Goal: Task Accomplishment & Management: Manage account settings

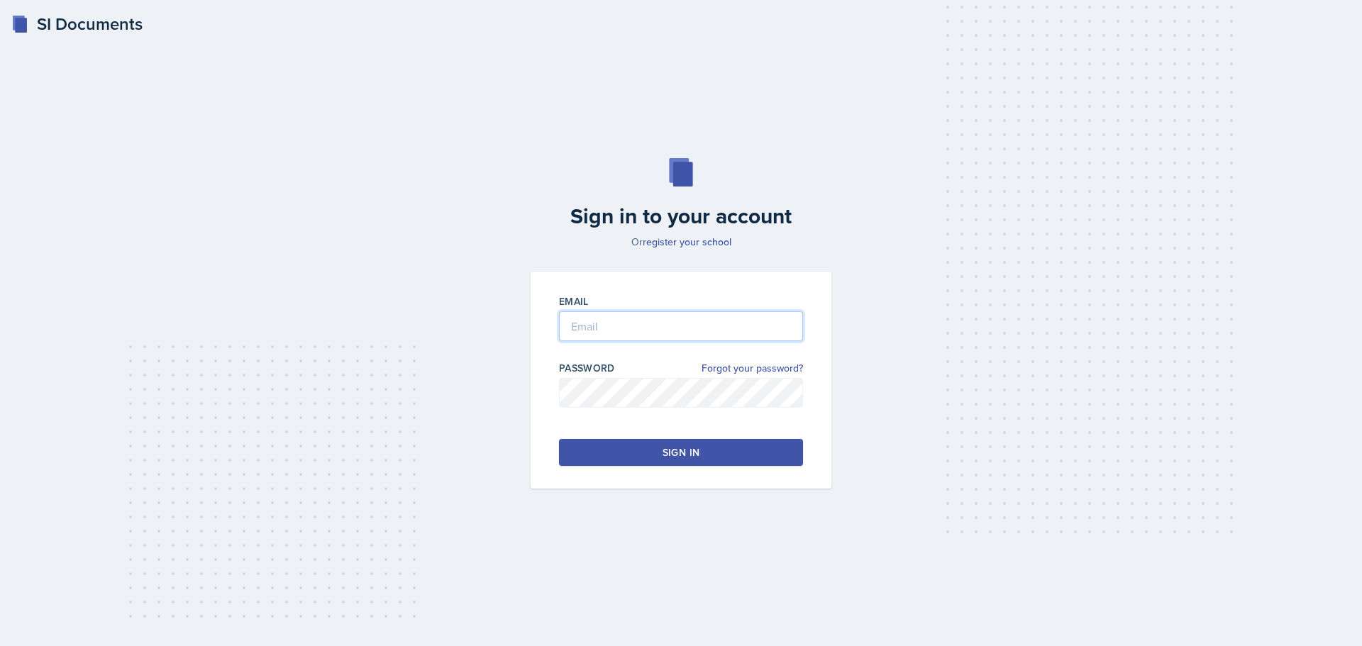
type input "[EMAIL_ADDRESS][DOMAIN_NAME]"
click at [751, 443] on button "Sign in" at bounding box center [681, 452] width 244 height 27
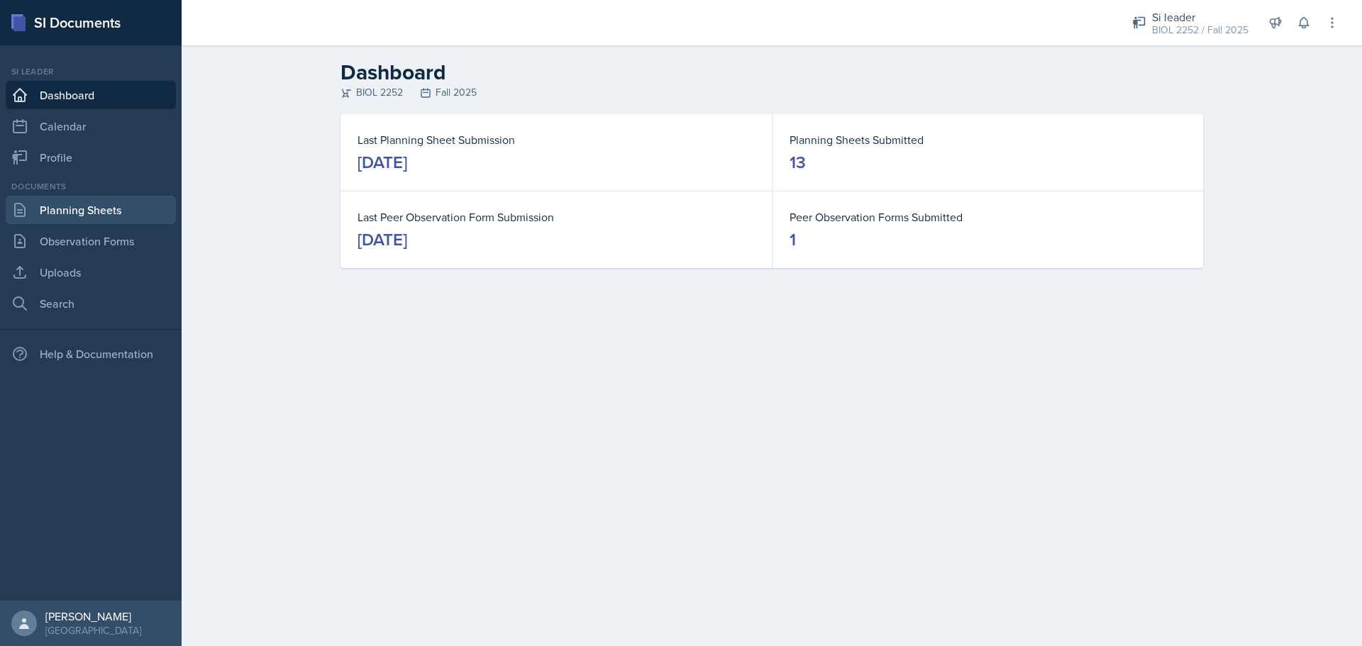
click at [72, 203] on link "Planning Sheets" at bounding box center [91, 210] width 170 height 28
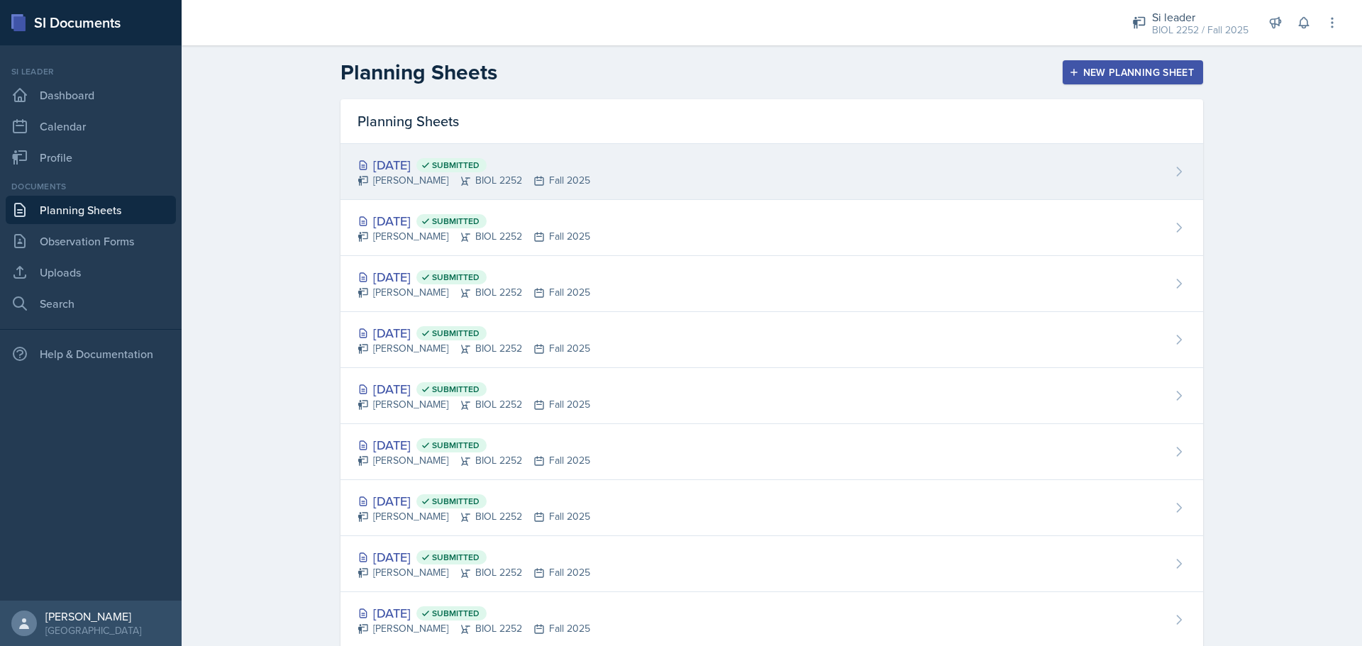
click at [518, 193] on div "[DATE] Submitted [PERSON_NAME] BIOL 2252 Fall 2025" at bounding box center [771, 172] width 862 height 56
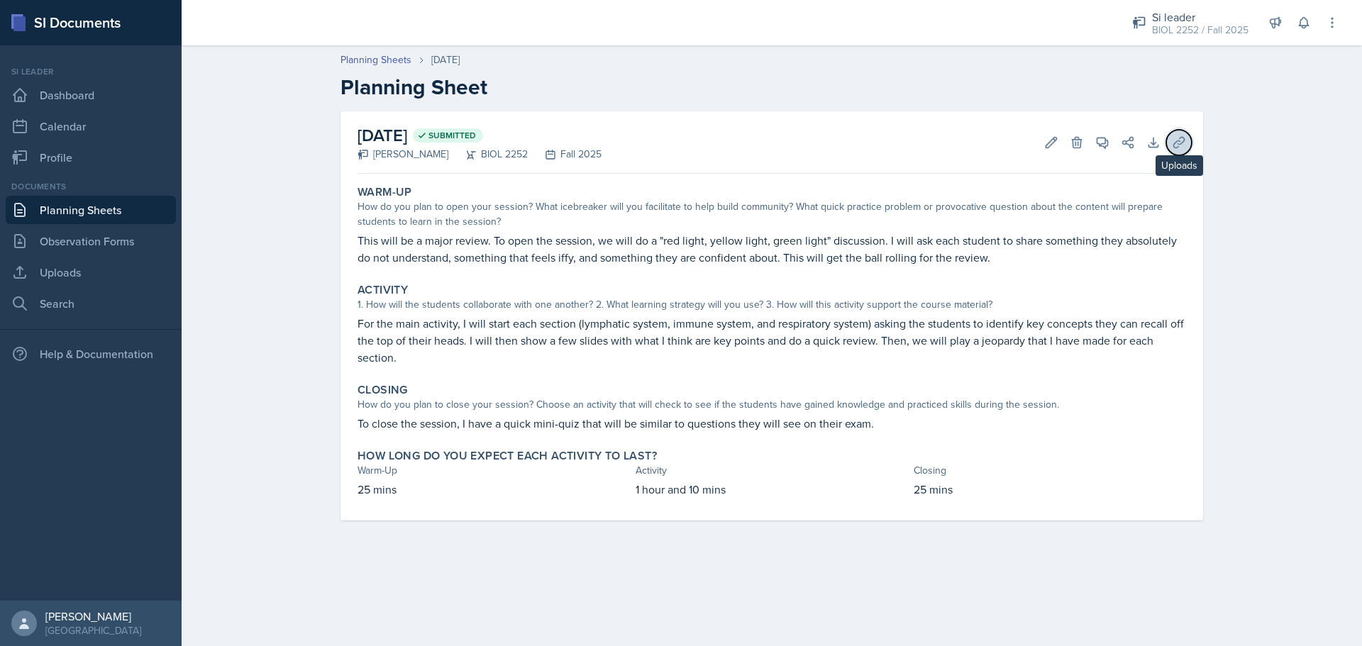
click at [1180, 150] on button "Uploads" at bounding box center [1179, 143] width 26 height 26
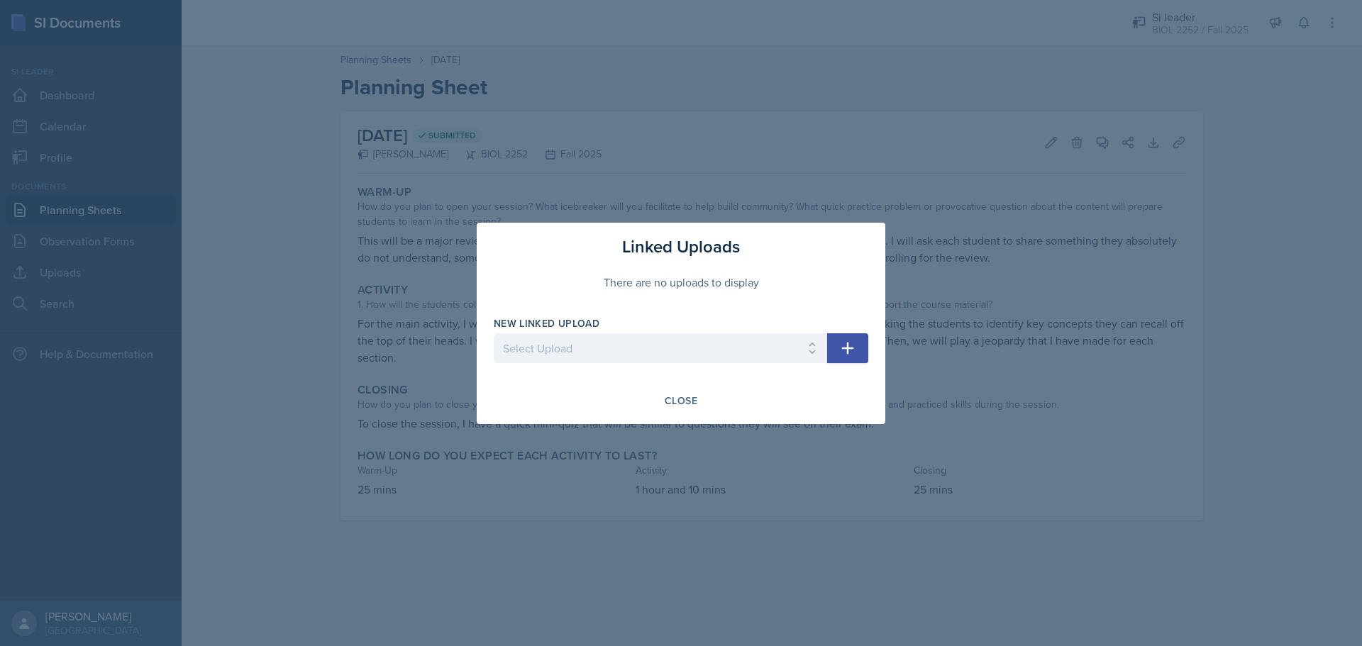
click at [39, 350] on div at bounding box center [681, 323] width 1362 height 646
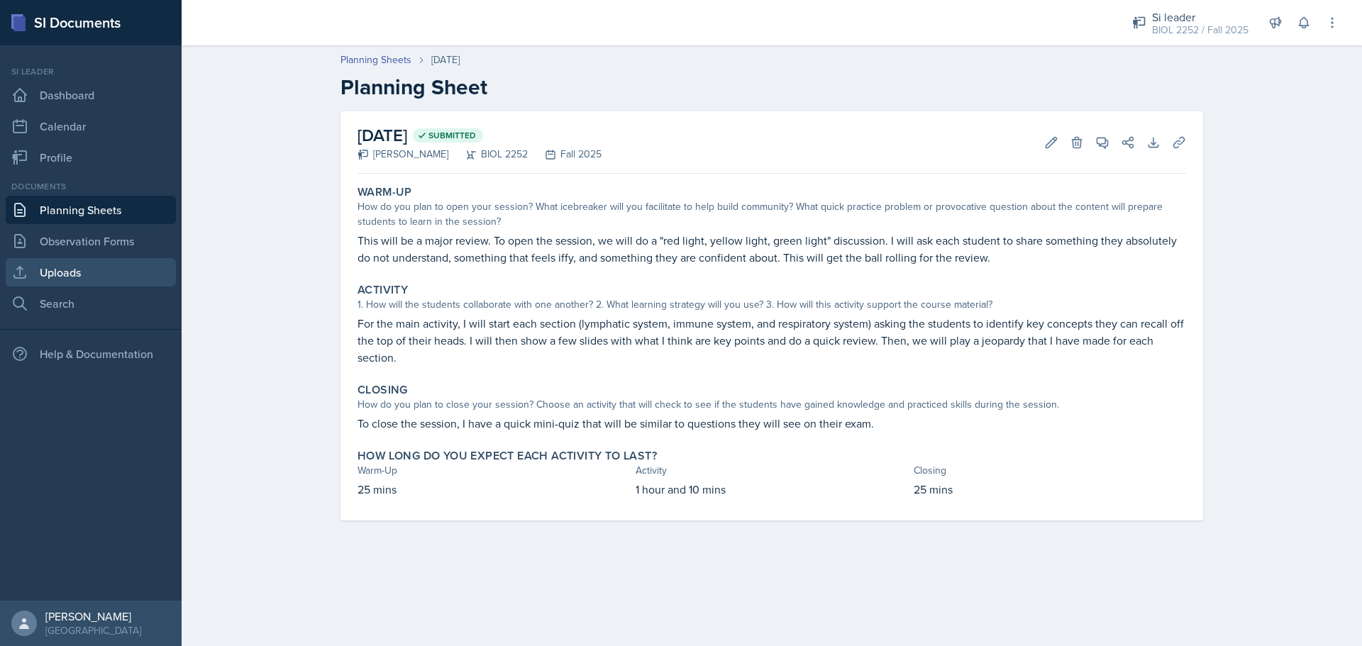
click at [96, 271] on link "Uploads" at bounding box center [91, 272] width 170 height 28
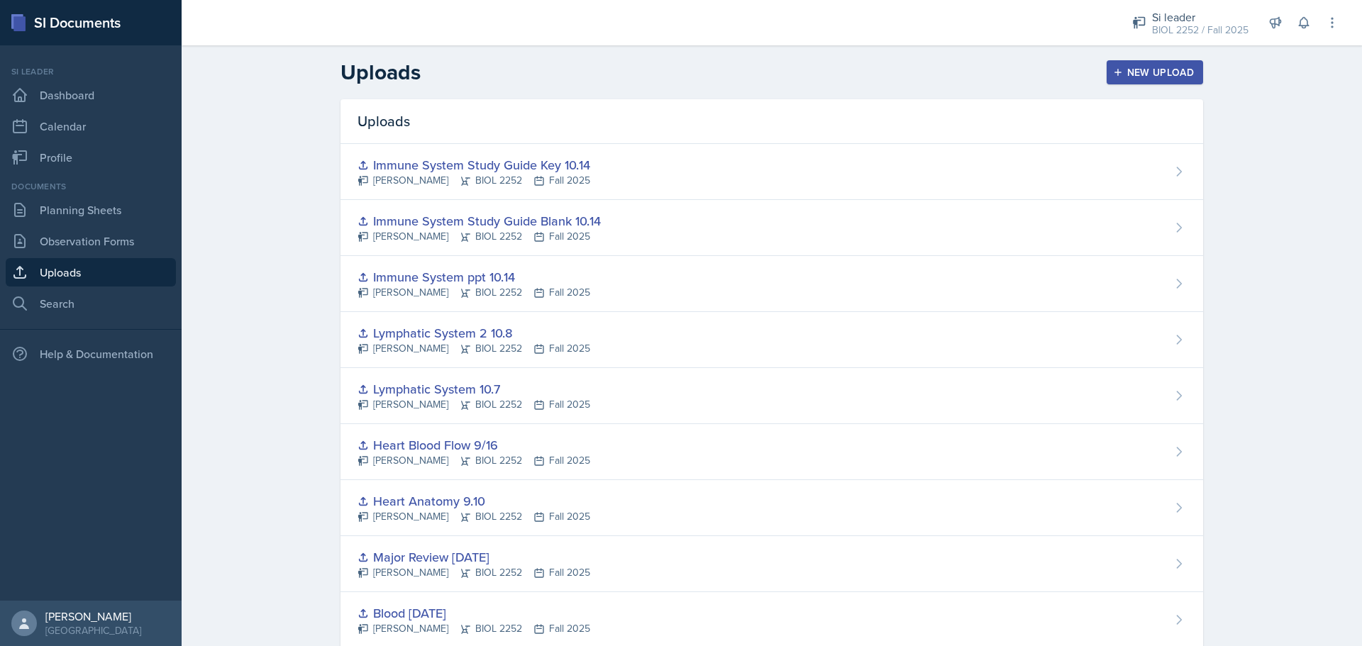
drag, startPoint x: 1176, startPoint y: 77, endPoint x: 1011, endPoint y: 127, distance: 172.7
click at [1177, 77] on div "New Upload" at bounding box center [1154, 72] width 79 height 11
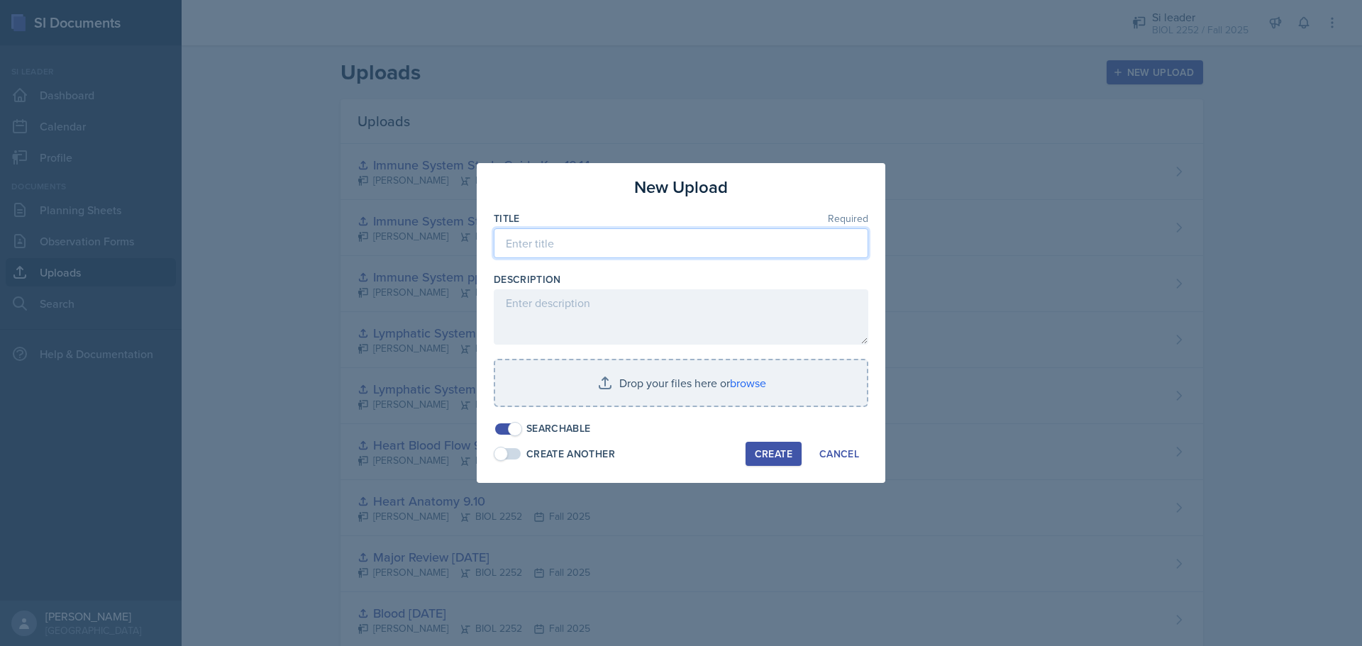
click at [676, 252] on input at bounding box center [681, 243] width 374 height 30
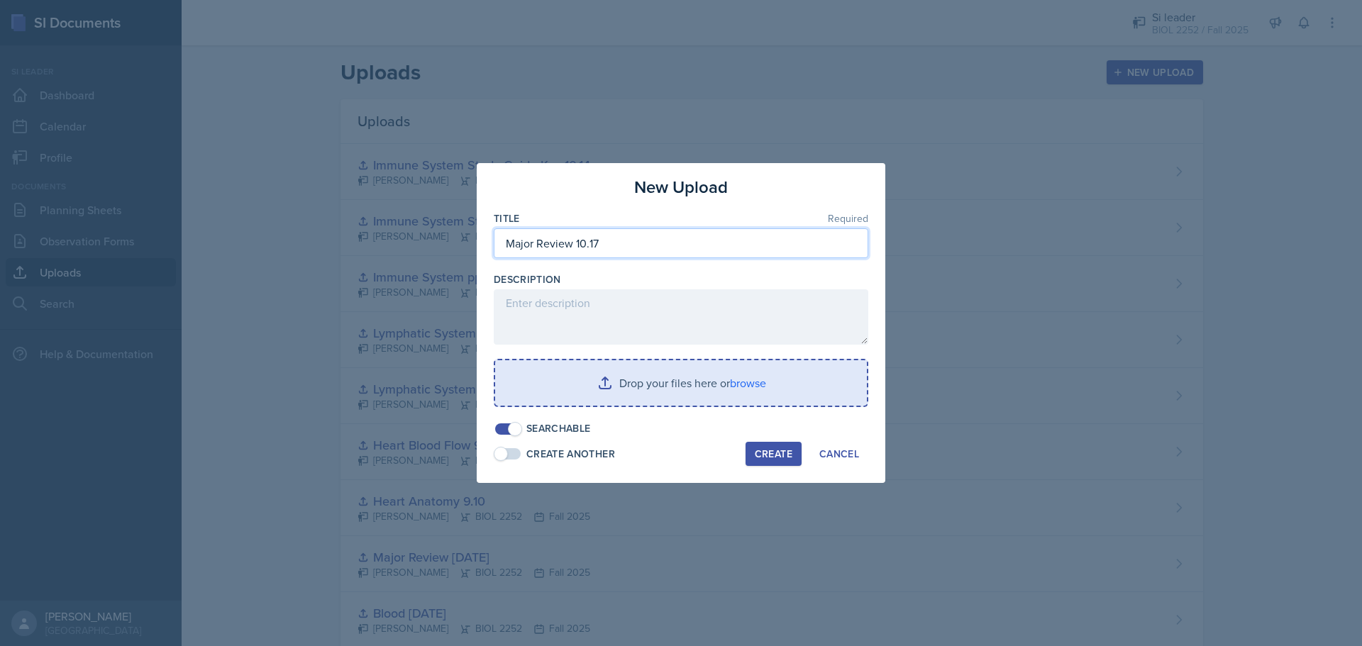
type input "Major Review 10.17"
click at [696, 396] on input "file" at bounding box center [681, 382] width 372 height 45
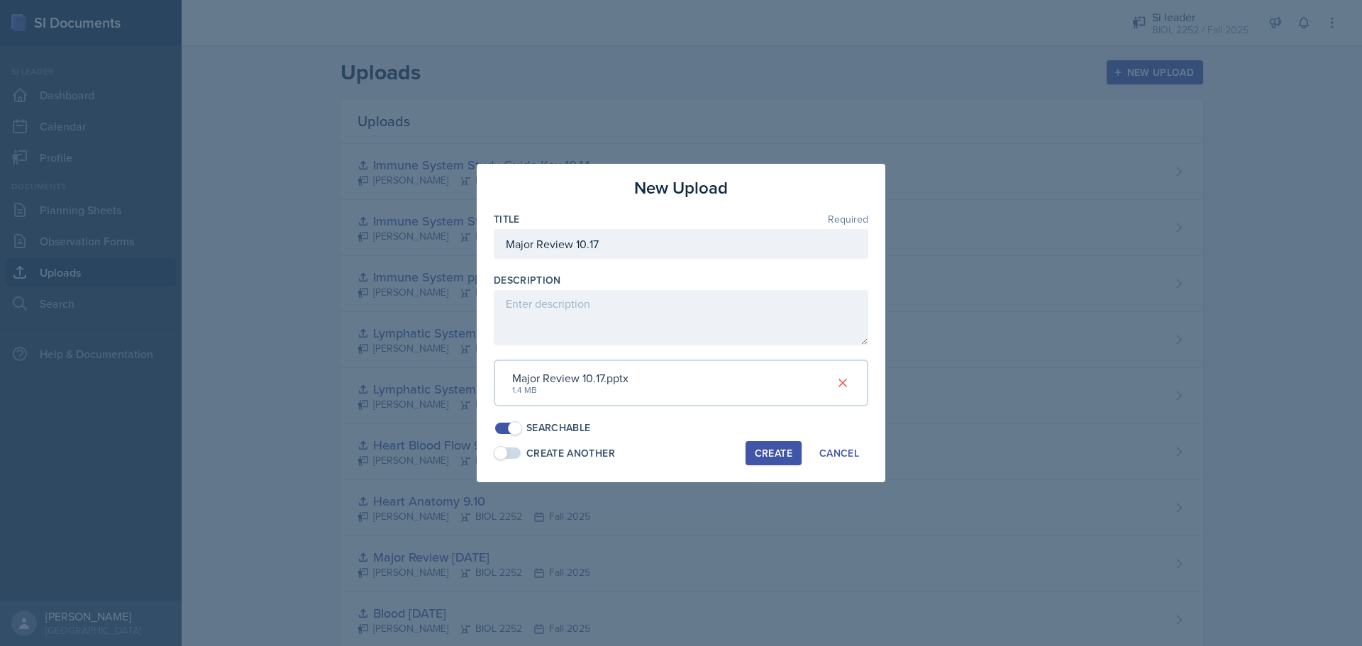
click at [764, 453] on div "Create" at bounding box center [774, 452] width 38 height 11
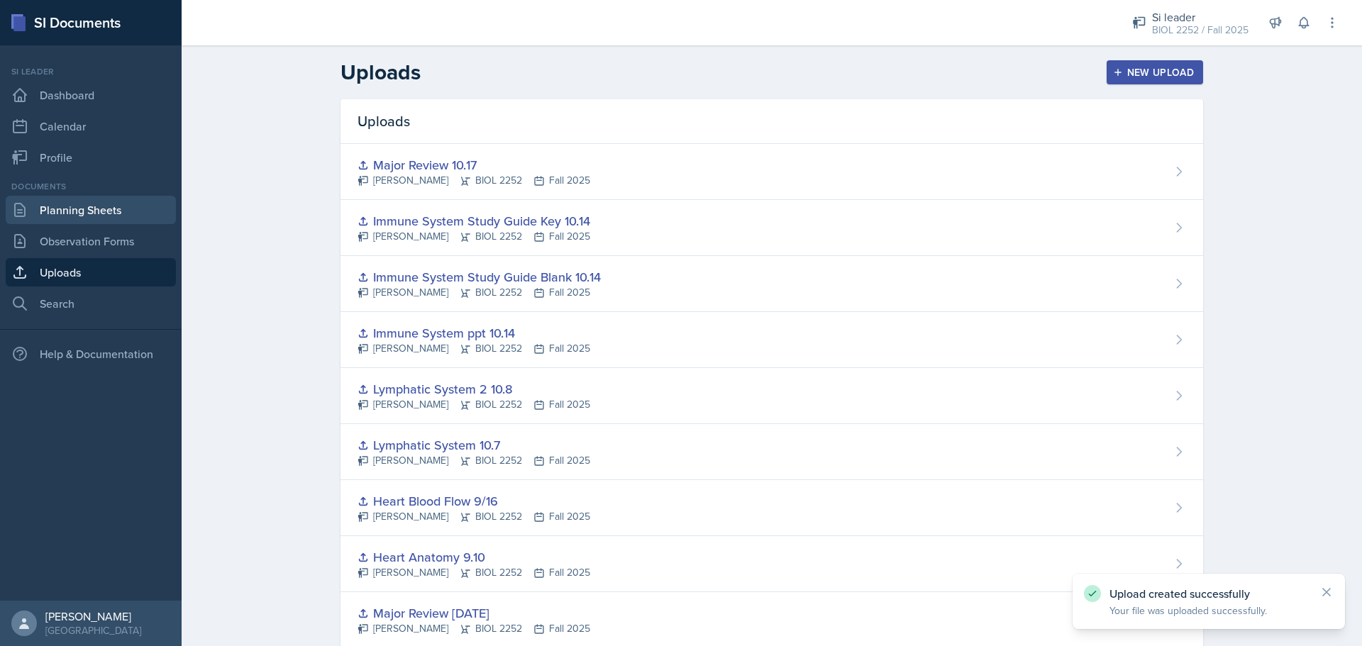
click at [57, 206] on link "Planning Sheets" at bounding box center [91, 210] width 170 height 28
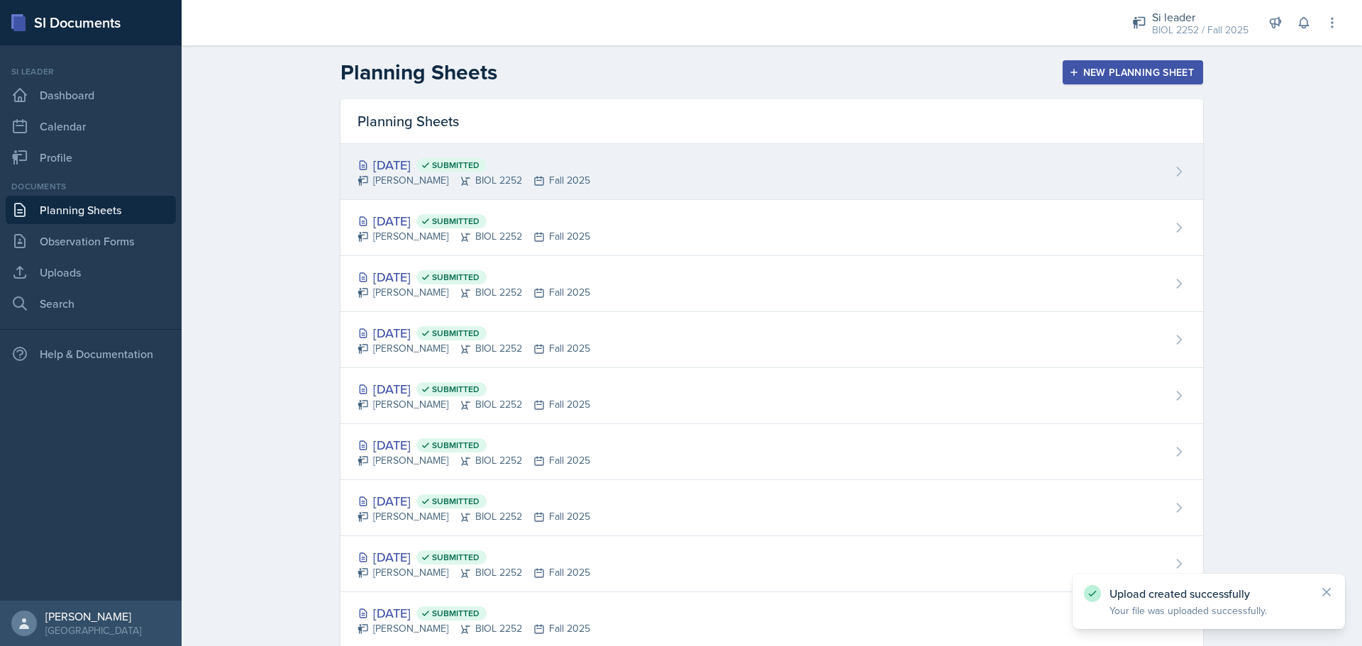
click at [1136, 182] on div "[DATE] Submitted [PERSON_NAME] BIOL 2252 Fall 2025" at bounding box center [771, 172] width 862 height 56
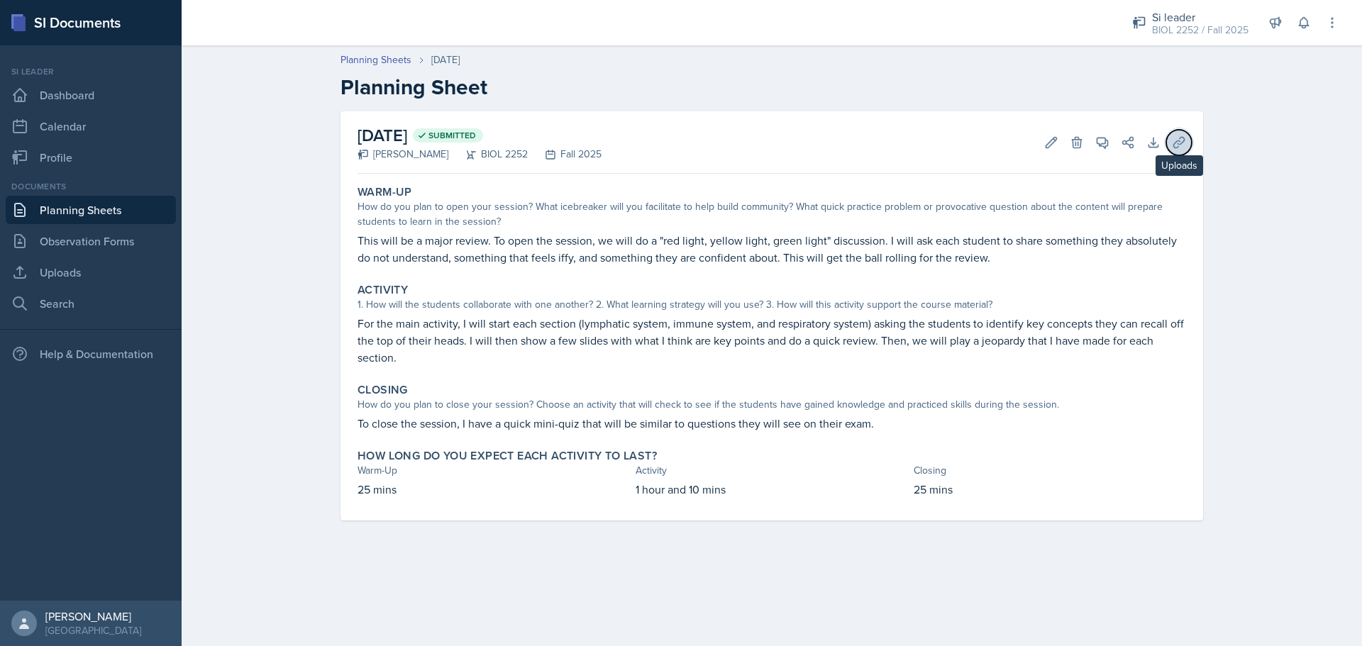
click at [1175, 136] on icon at bounding box center [1178, 142] width 14 height 14
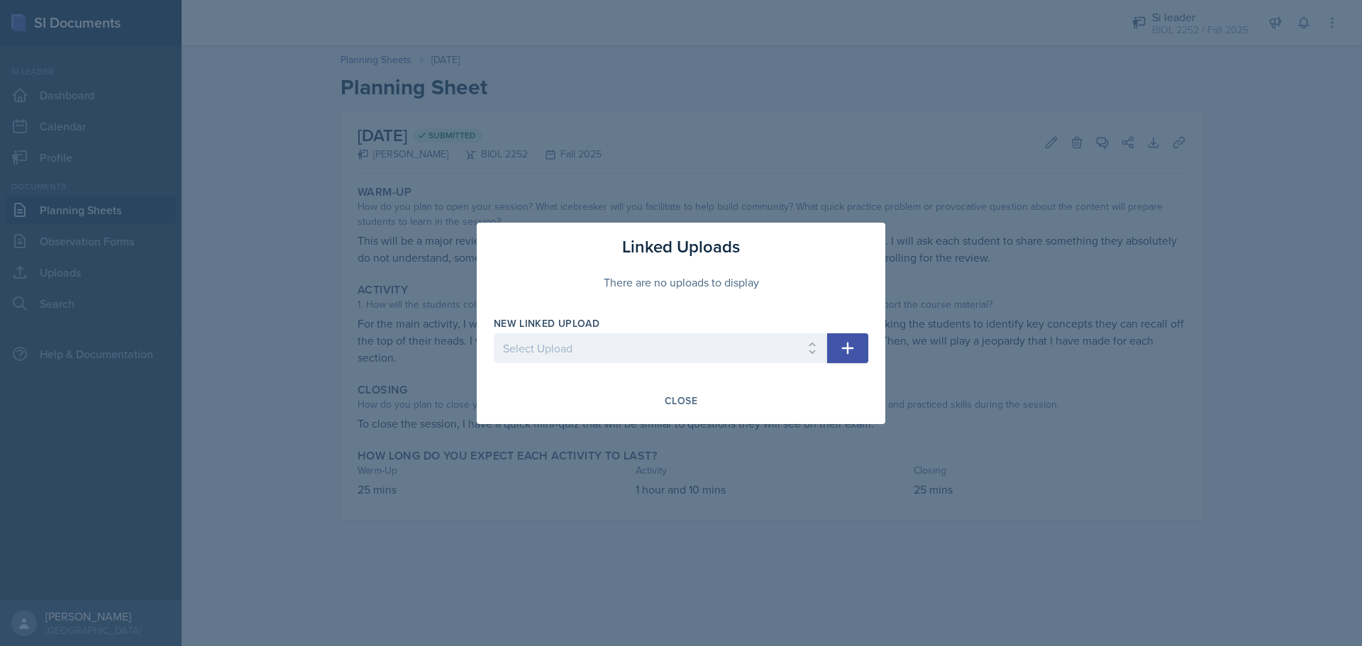
click at [774, 332] on div "New Linked Upload Select Upload [MEDICAL_DATA] System Overview 8.26 [MEDICAL_DA…" at bounding box center [660, 346] width 333 height 61
click at [774, 337] on select "Select Upload [MEDICAL_DATA] System Overview 8.26 [MEDICAL_DATA] Hormones 8.27 …" at bounding box center [660, 348] width 333 height 30
select select "182cd21a-8a2c-458a-85ca-37dff1994bdf"
click at [494, 333] on select "Select Upload [MEDICAL_DATA] System Overview 8.26 [MEDICAL_DATA] Hormones 8.27 …" at bounding box center [660, 348] width 333 height 30
click at [849, 351] on icon "button" at bounding box center [847, 348] width 17 height 17
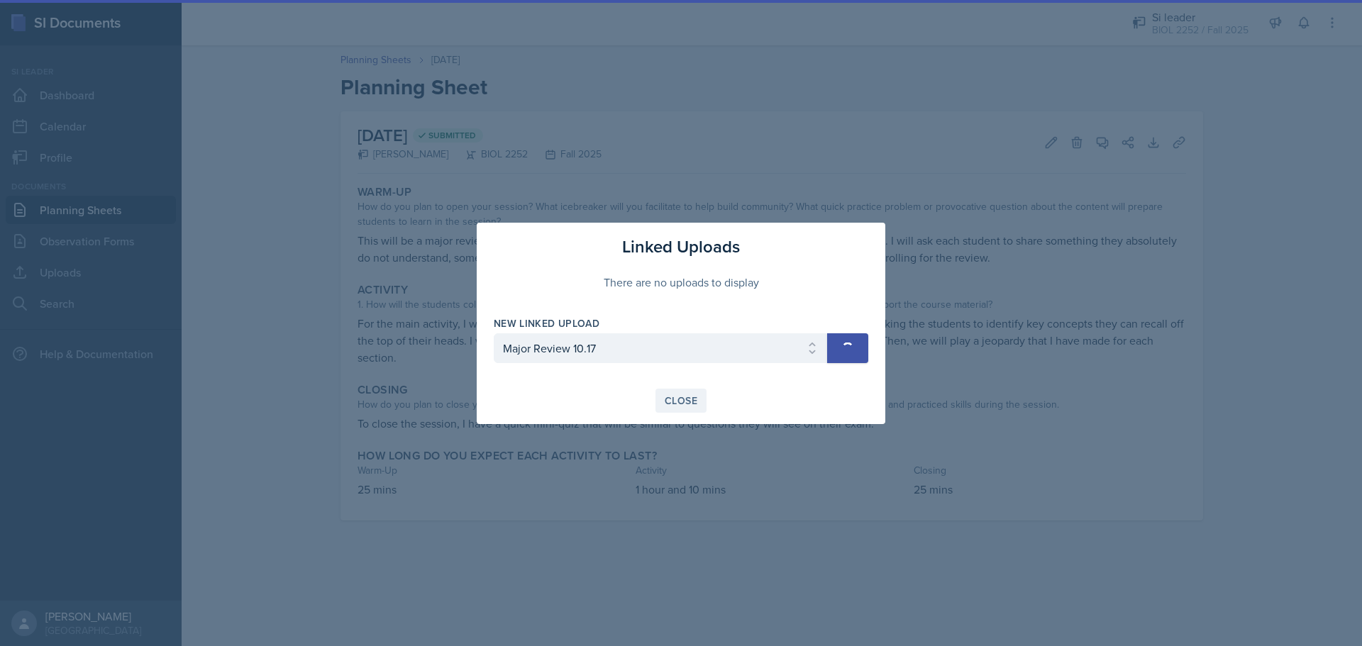
select select
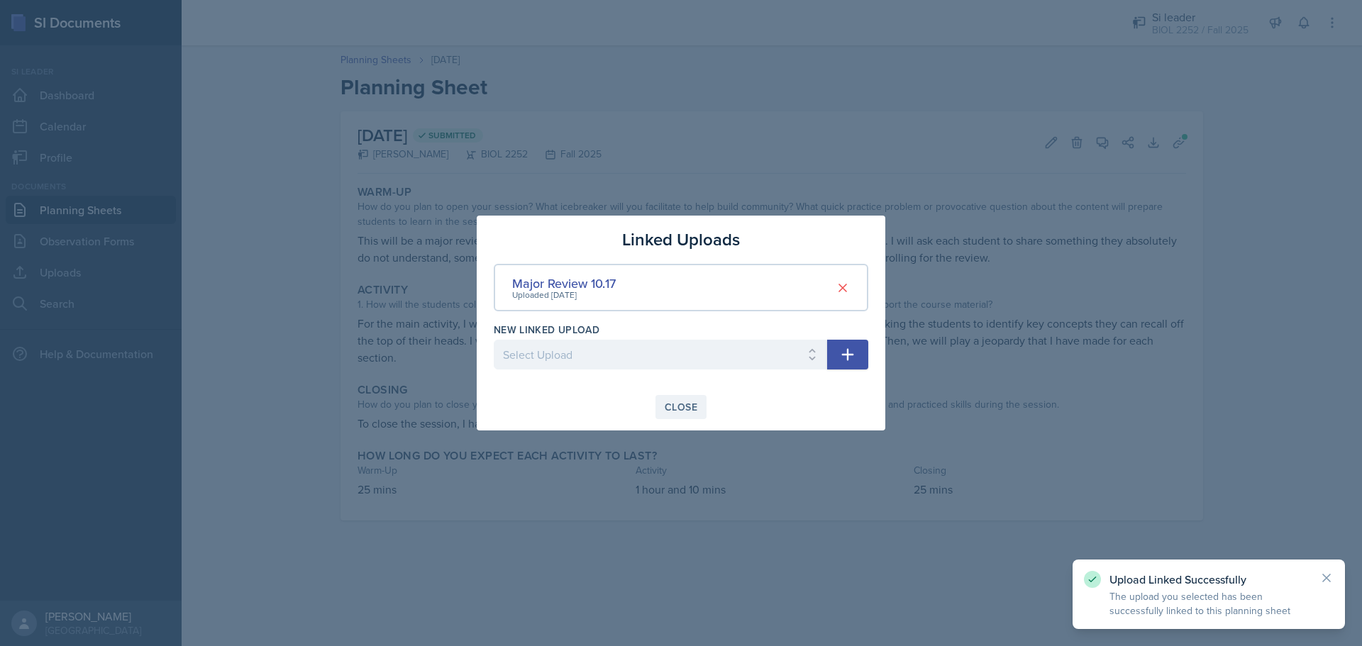
click at [699, 401] on button "Close" at bounding box center [680, 407] width 51 height 24
